Goal: Task Accomplishment & Management: Complete application form

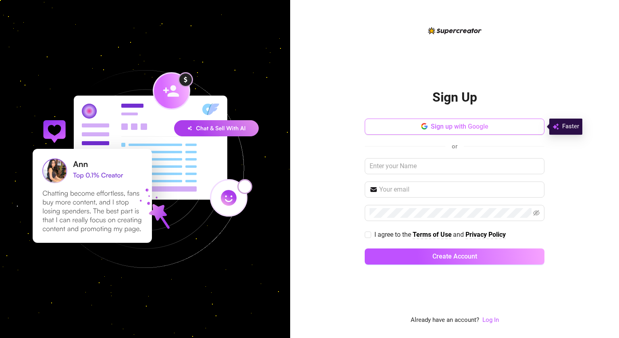
click at [449, 132] on button "Sign up with Google" at bounding box center [455, 126] width 180 height 16
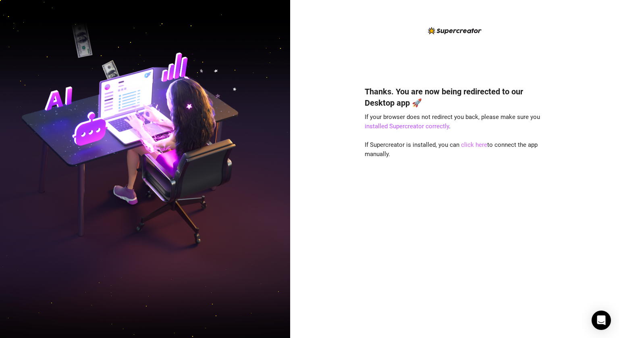
click at [476, 144] on link "click here" at bounding box center [474, 144] width 26 height 7
